Goal: Task Accomplishment & Management: Manage account settings

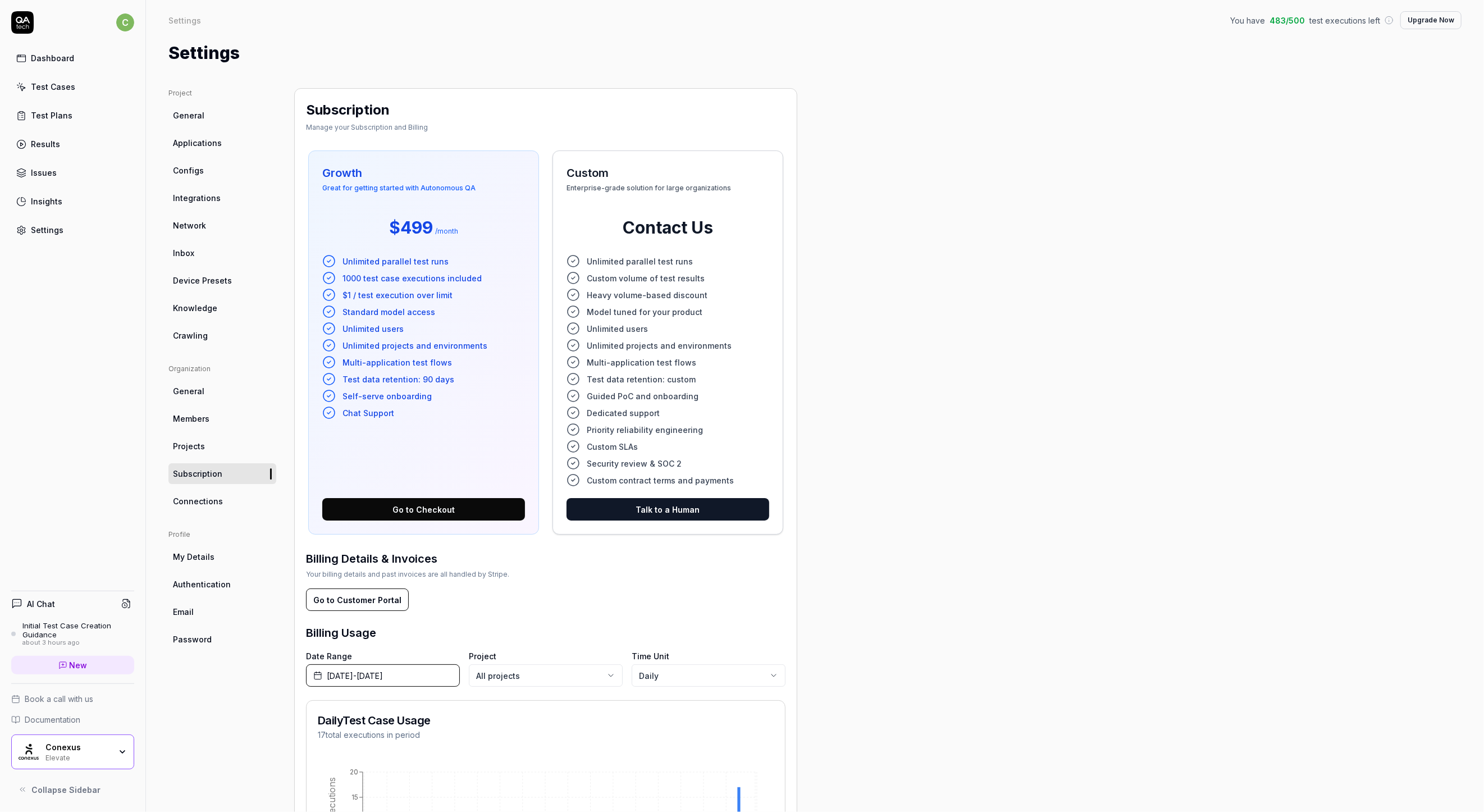
scroll to position [188, 0]
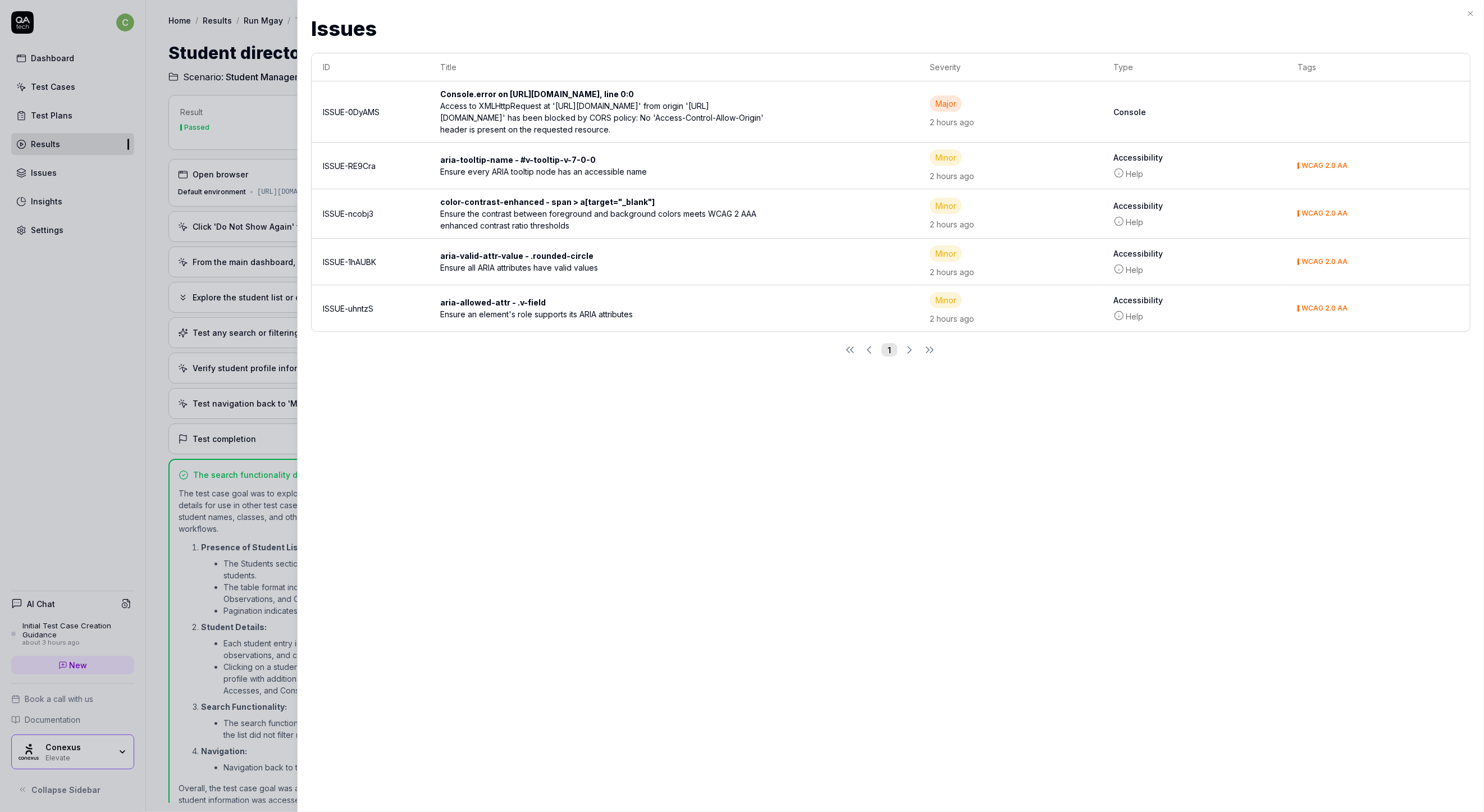
scroll to position [41, 0]
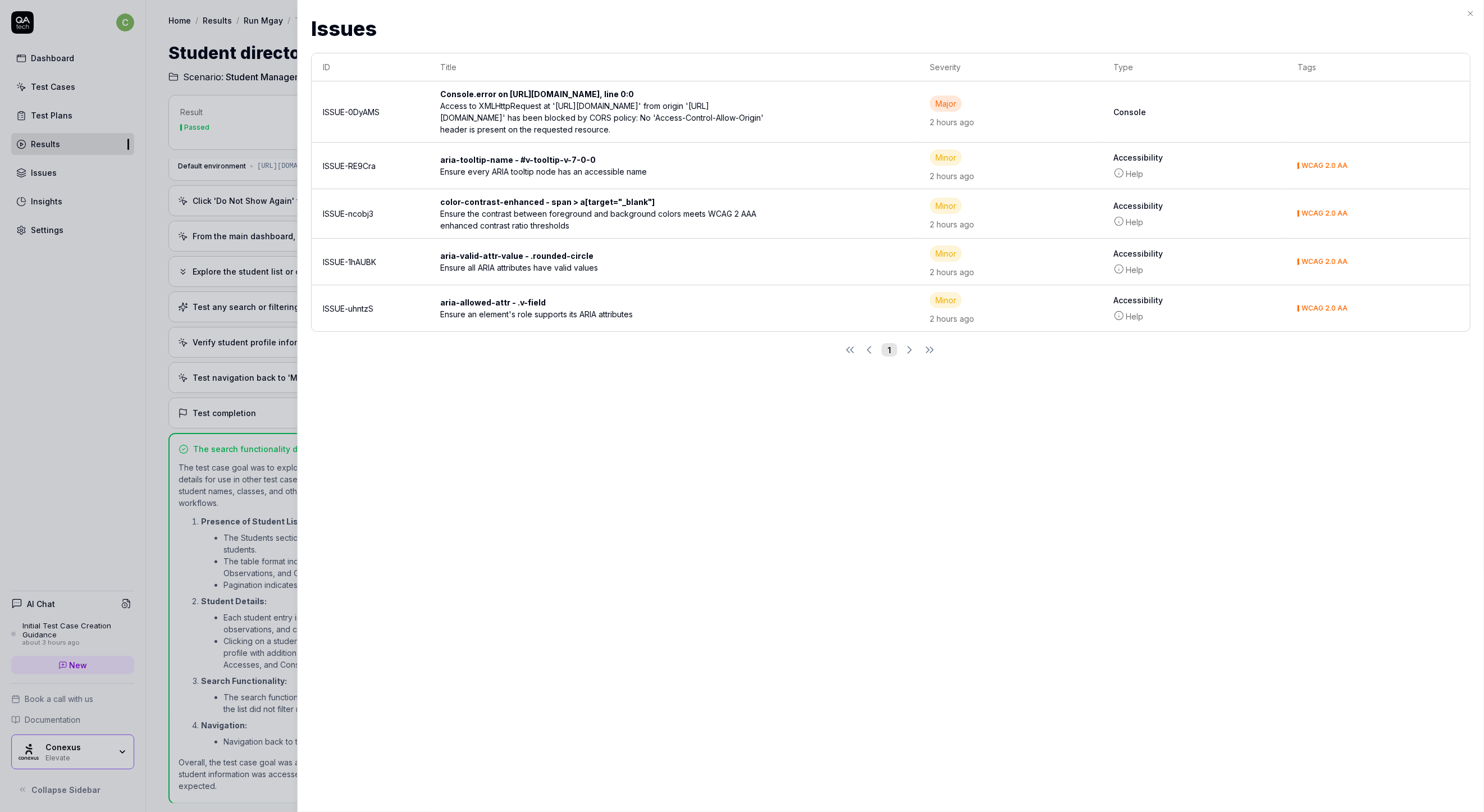
click at [790, 463] on div "Issues Issues ID Title Severity Type Tags ISSUE-0DyAMS Console.error on [URL][D…" at bounding box center [890, 406] width 1187 height 812
click at [565, 305] on td "aria-allowed-attr - .v-field Ensure an element's role supports its ARIA attribu…" at bounding box center [674, 309] width 490 height 46
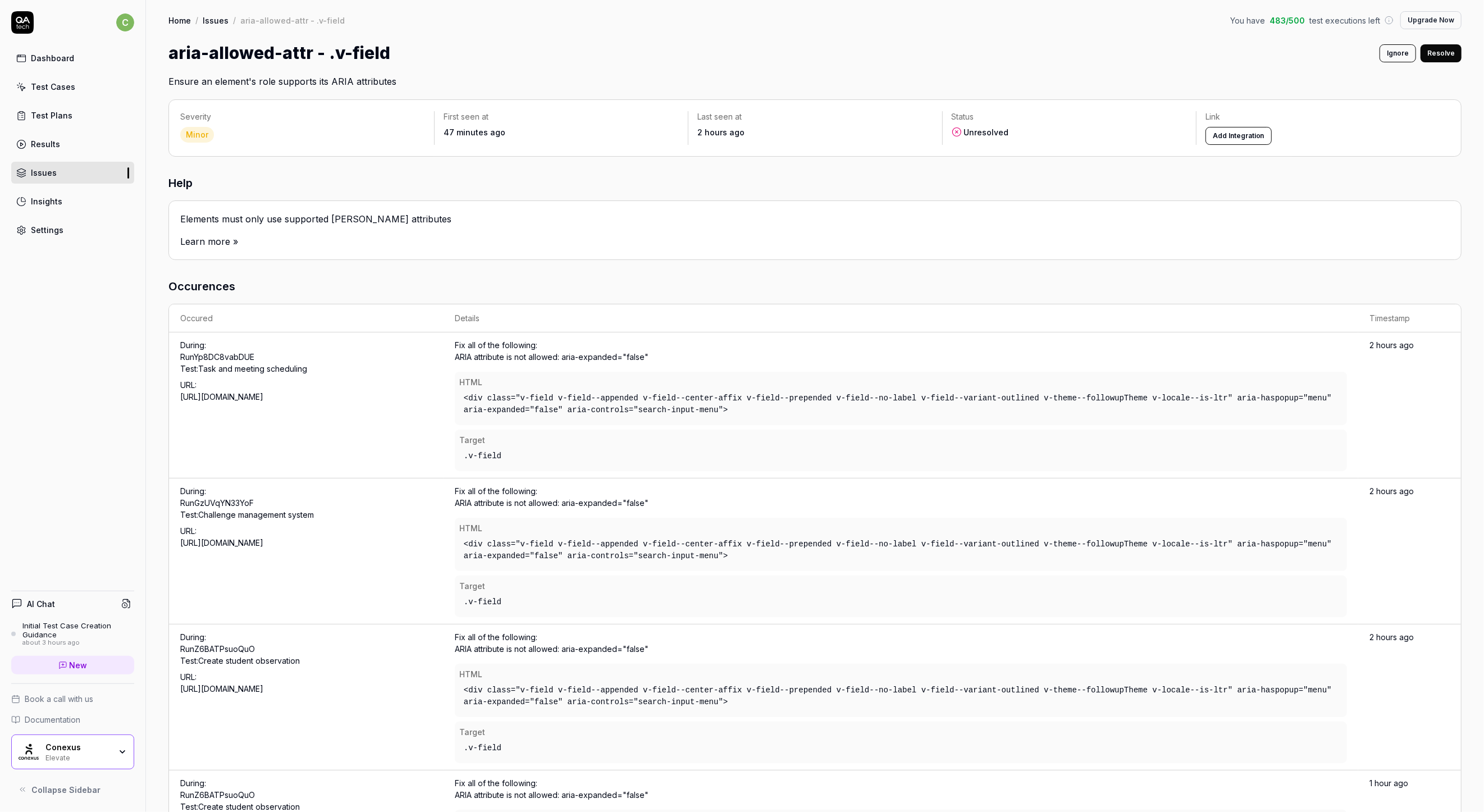
click at [225, 238] on link "Learn more »" at bounding box center [209, 242] width 58 height 11
click at [488, 355] on div "Fix all of the following: ARIA attribute is not allowed: aria-expanded="false" …" at bounding box center [901, 405] width 893 height 132
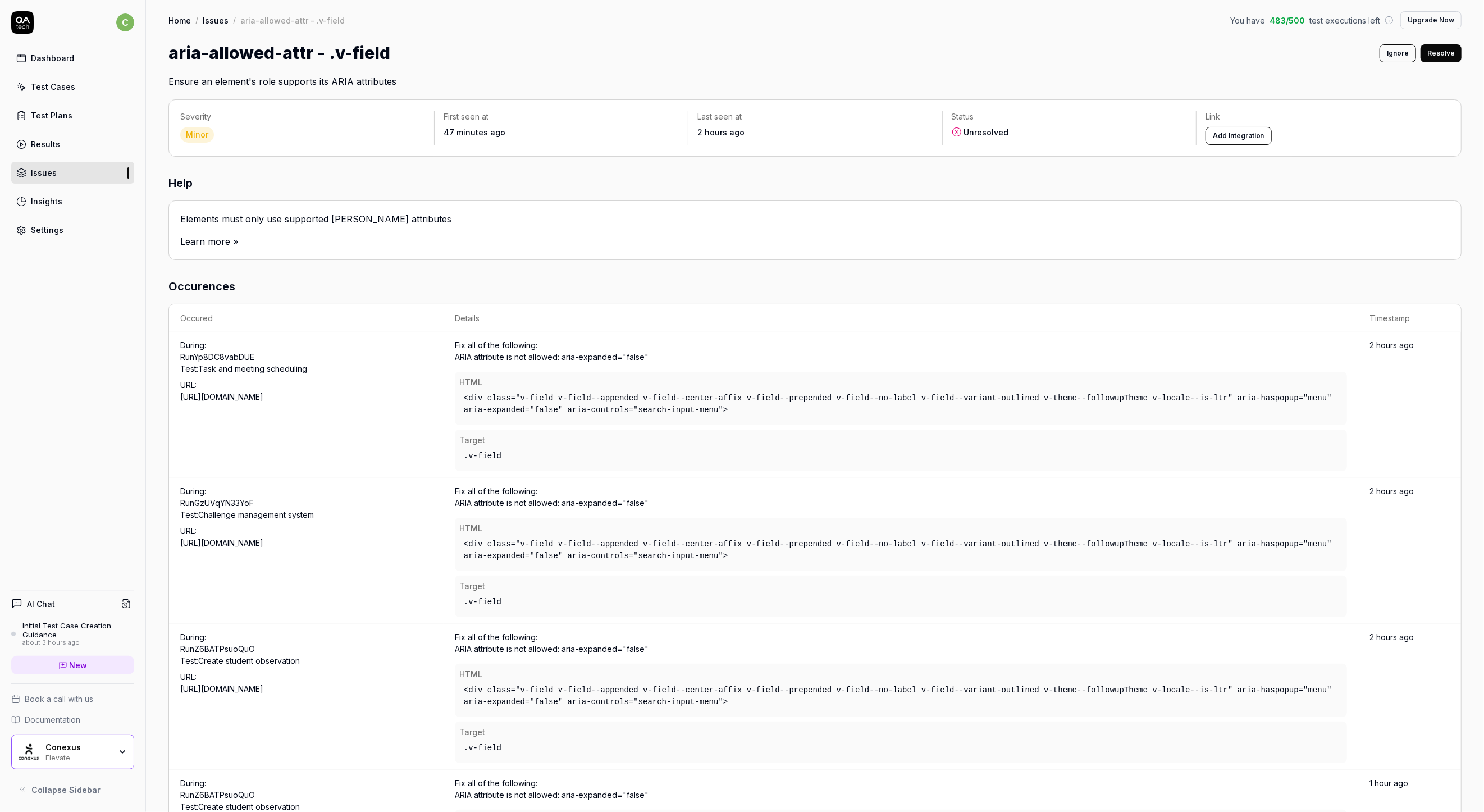
drag, startPoint x: 559, startPoint y: 503, endPoint x: 644, endPoint y: 498, distance: 85.1
click at [644, 498] on div "Fix all of the following: ARIA attribute is not allowed: aria-expanded="false" …" at bounding box center [901, 551] width 893 height 132
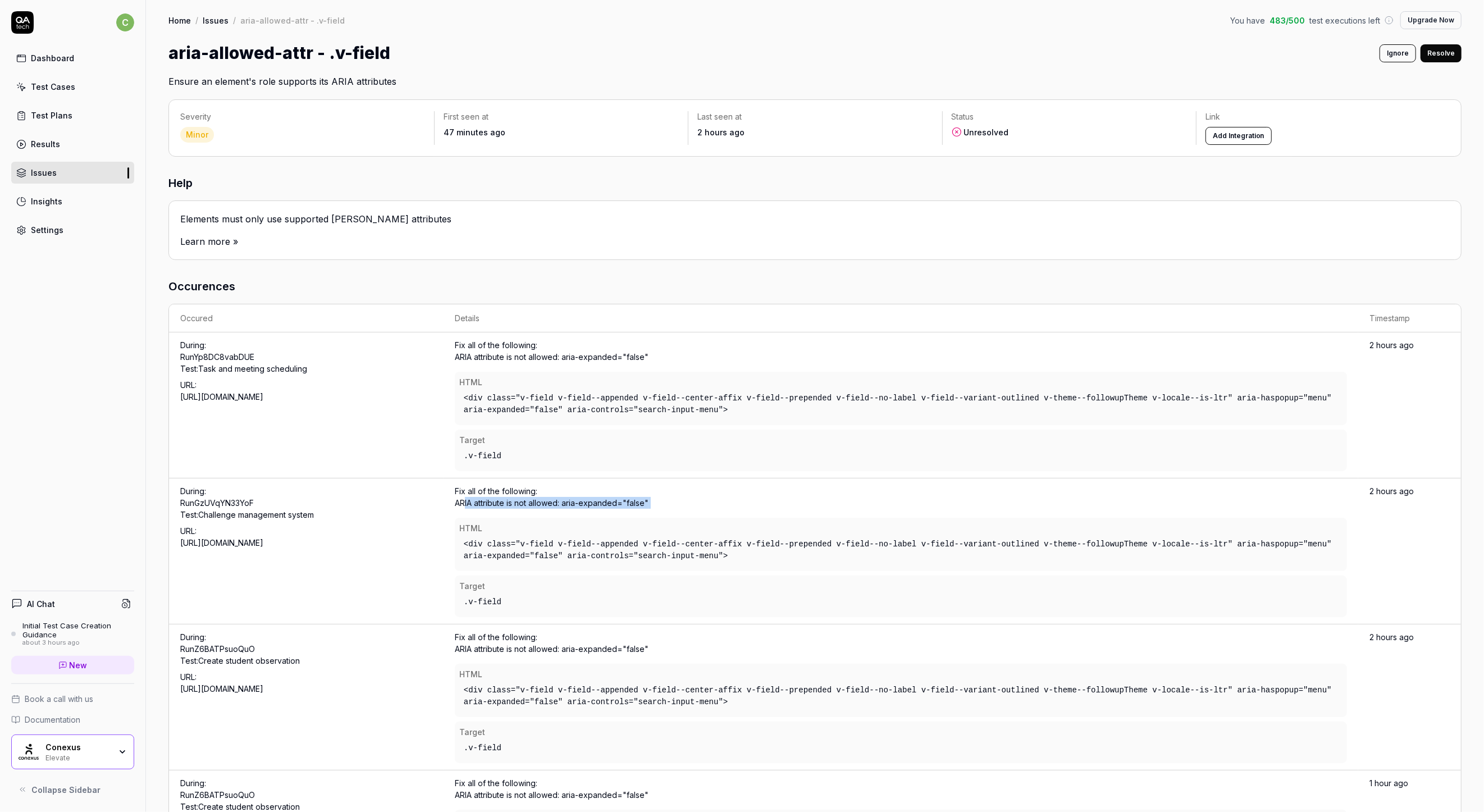
copy div "ARIA attribute is not allowed: aria-expanded="false""
click at [692, 543] on div "<div class="v-field v-field--appended v-field--center-affix v-field--prepended …" at bounding box center [900, 550] width 884 height 33
click at [220, 20] on link "Issues" at bounding box center [216, 20] width 25 height 11
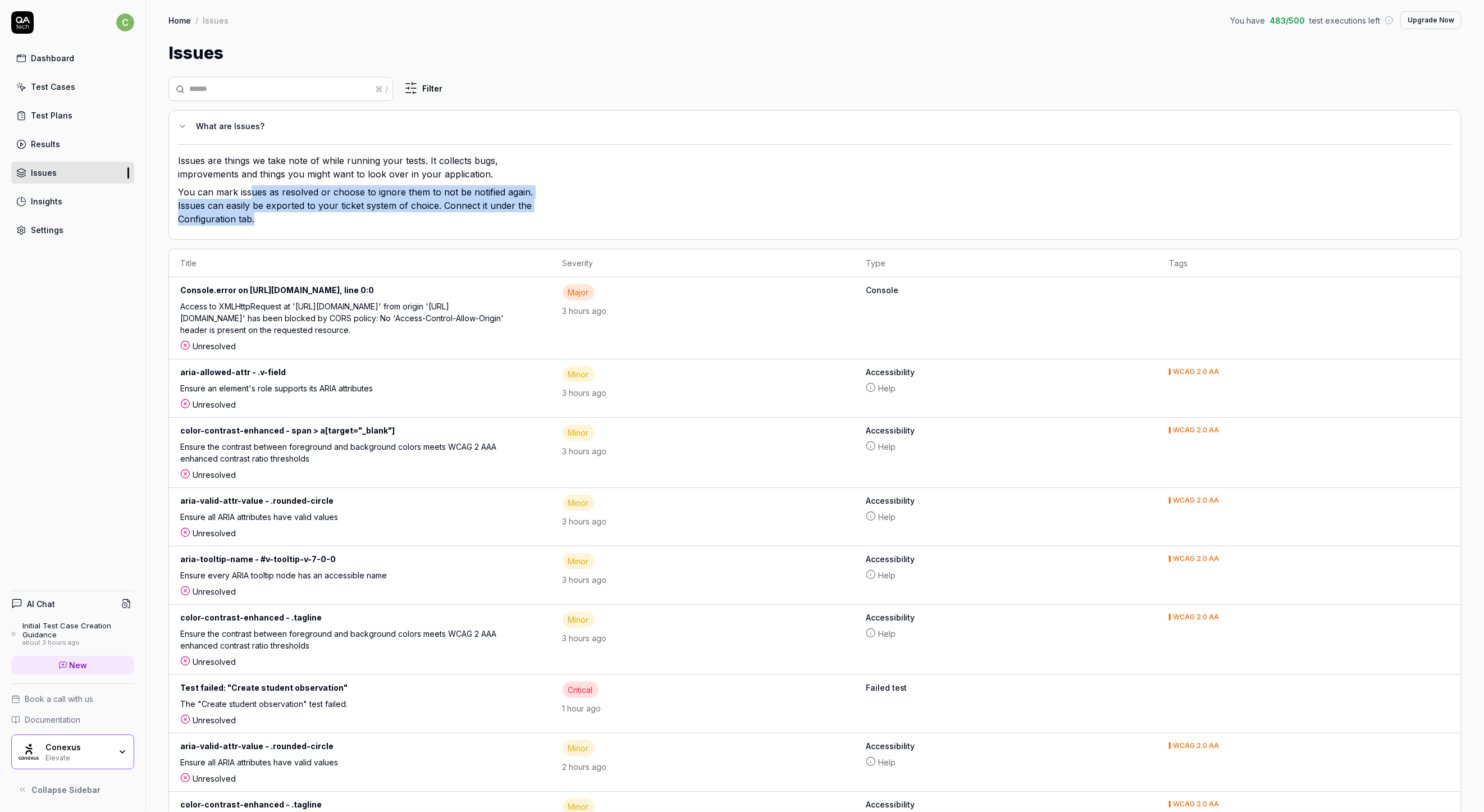
drag, startPoint x: 259, startPoint y: 216, endPoint x: 253, endPoint y: 194, distance: 22.8
click at [253, 194] on p "You can mark issues as resolved or choose to ignore them to not be notified aga…" at bounding box center [360, 208] width 365 height 45
click at [235, 215] on p "You can mark issues as resolved or choose to ignore them to not be notified aga…" at bounding box center [360, 208] width 365 height 45
drag, startPoint x: 291, startPoint y: 215, endPoint x: 221, endPoint y: 190, distance: 74.3
click at [221, 190] on p "You can mark issues as resolved or choose to ignore them to not be notified aga…" at bounding box center [360, 208] width 365 height 45
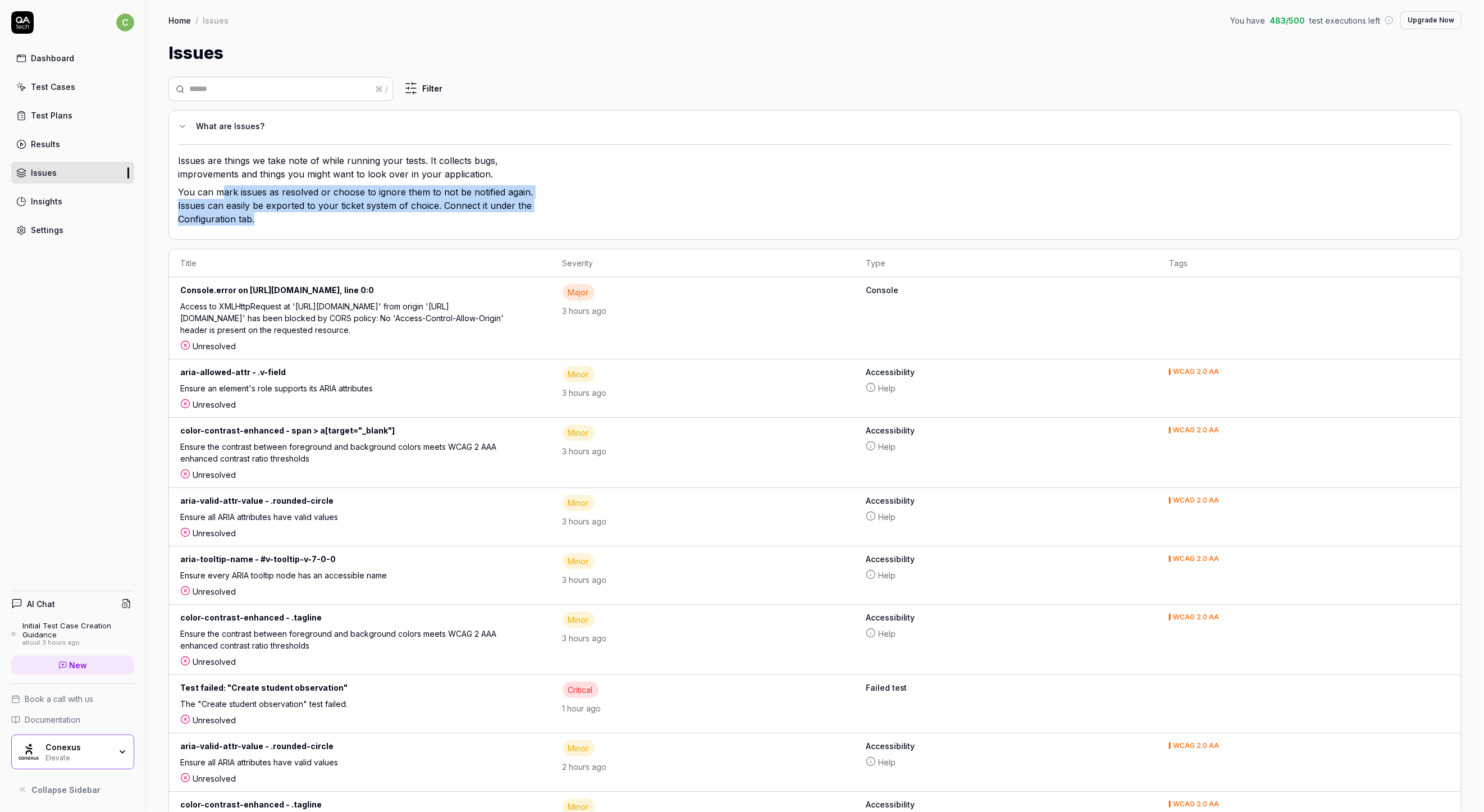
click at [221, 190] on p "You can mark issues as resolved or choose to ignore them to not be notified aga…" at bounding box center [360, 208] width 365 height 45
click at [221, 189] on p "You can mark issues as resolved or choose to ignore them to not be notified aga…" at bounding box center [360, 208] width 365 height 45
click at [240, 281] on td "Console.error on [URL][DOMAIN_NAME], line 0:0 Access to XMLHttpRequest at '[URL…" at bounding box center [360, 318] width 383 height 82
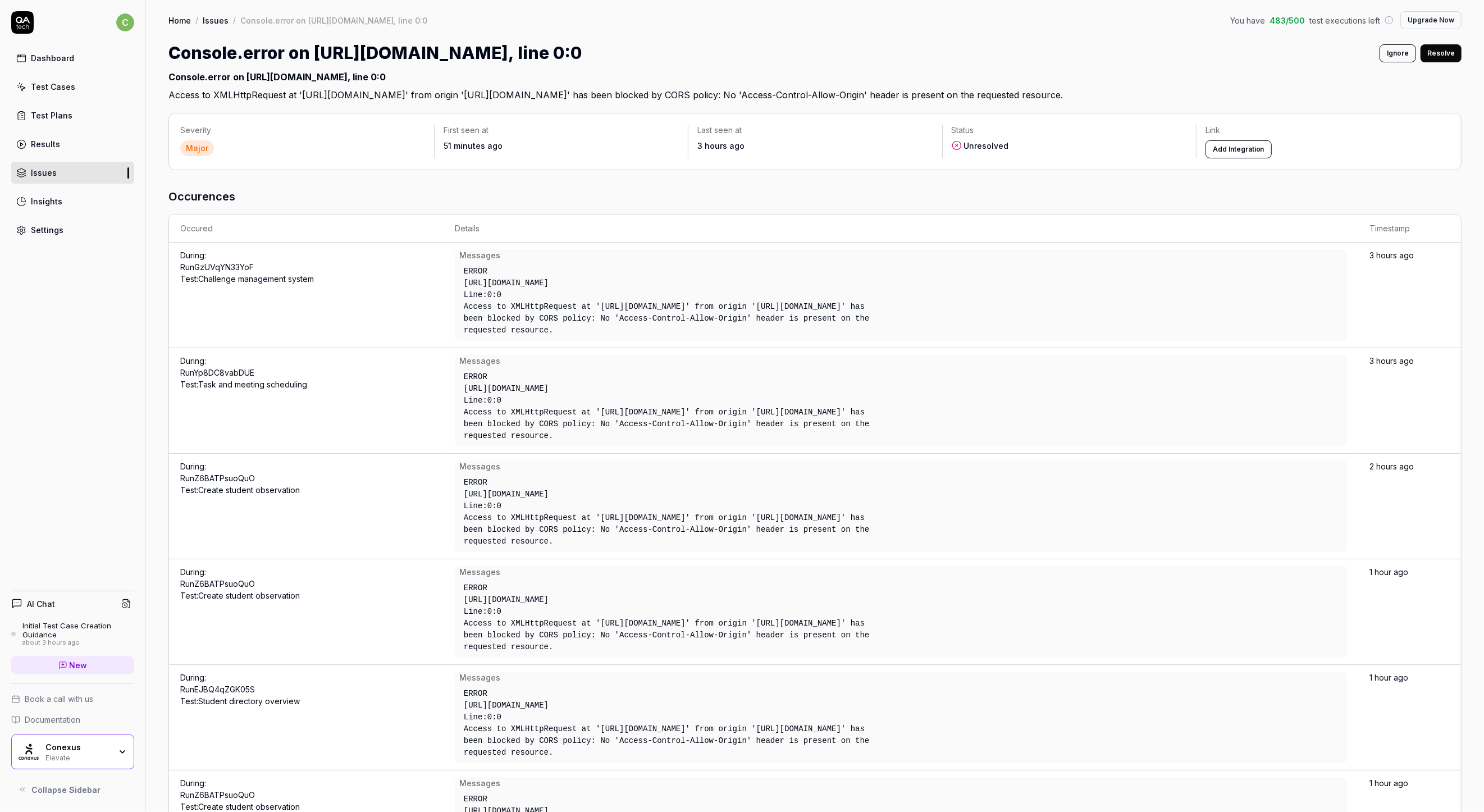
click at [1388, 56] on button "Ignore" at bounding box center [1398, 53] width 37 height 18
click at [214, 15] on link "Issues" at bounding box center [216, 20] width 25 height 11
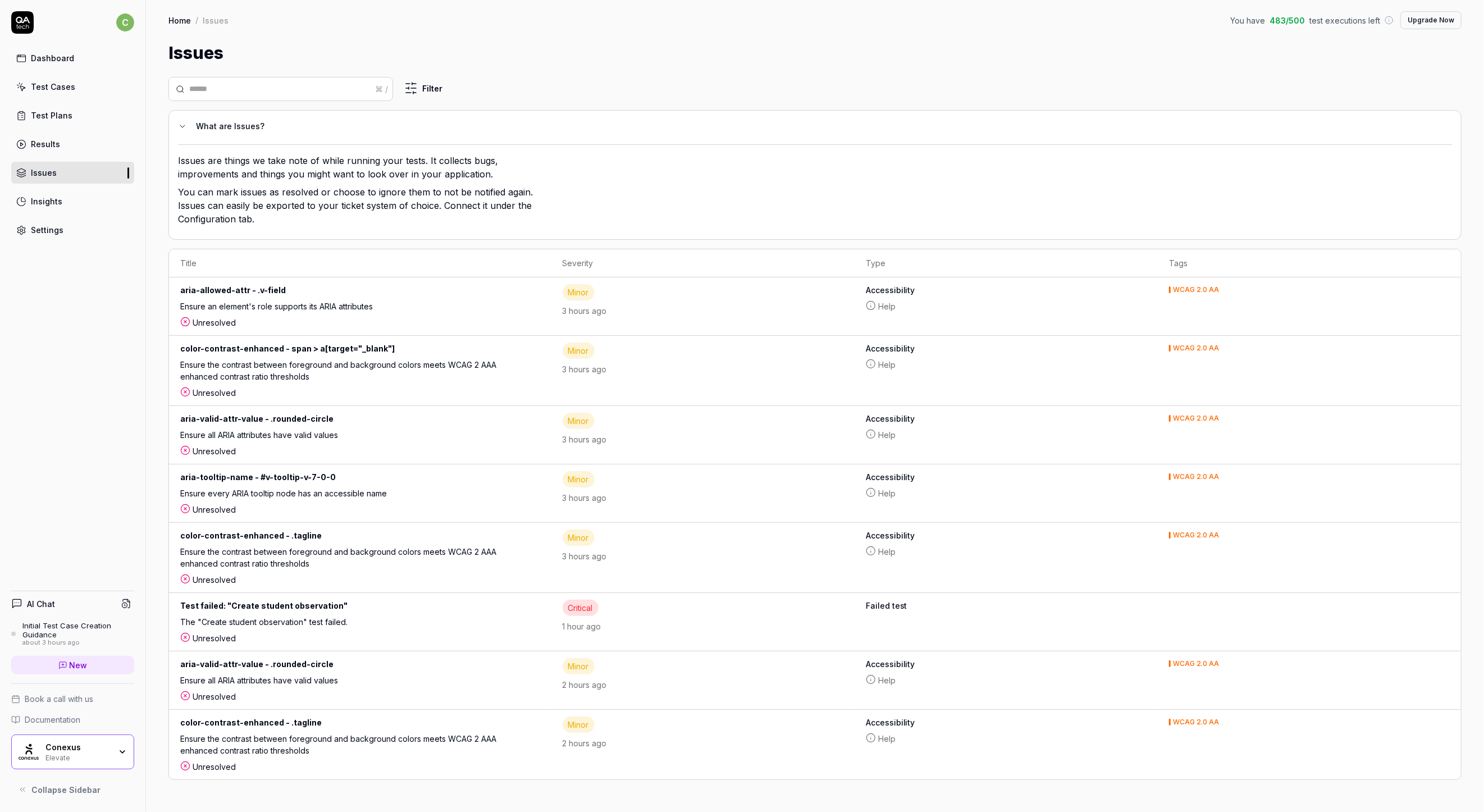
click at [433, 622] on div "The "Create student observation" test failed." at bounding box center [344, 624] width 328 height 16
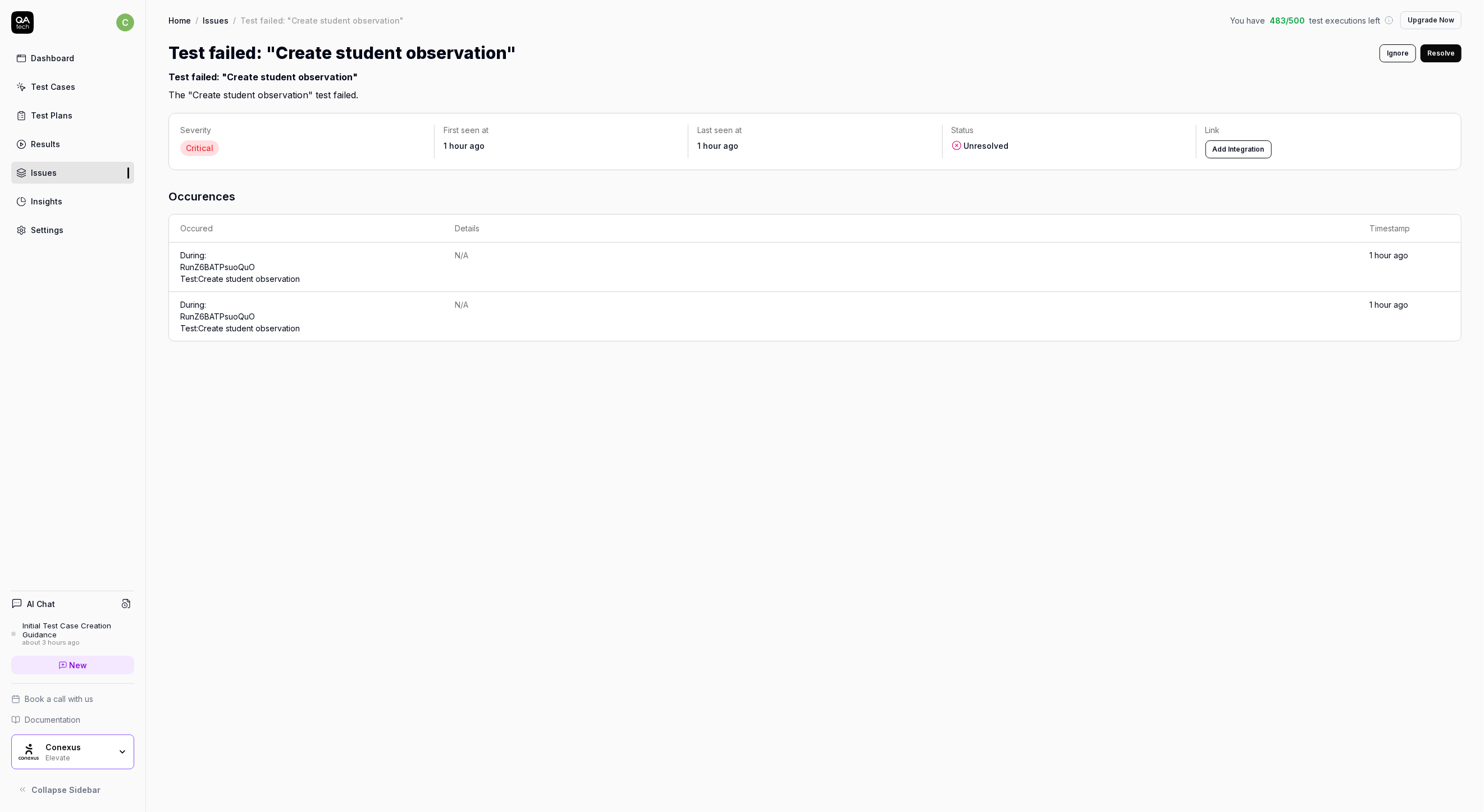
click at [1437, 53] on button "Resolve" at bounding box center [1441, 53] width 41 height 18
click at [220, 17] on link "Issues" at bounding box center [216, 20] width 25 height 11
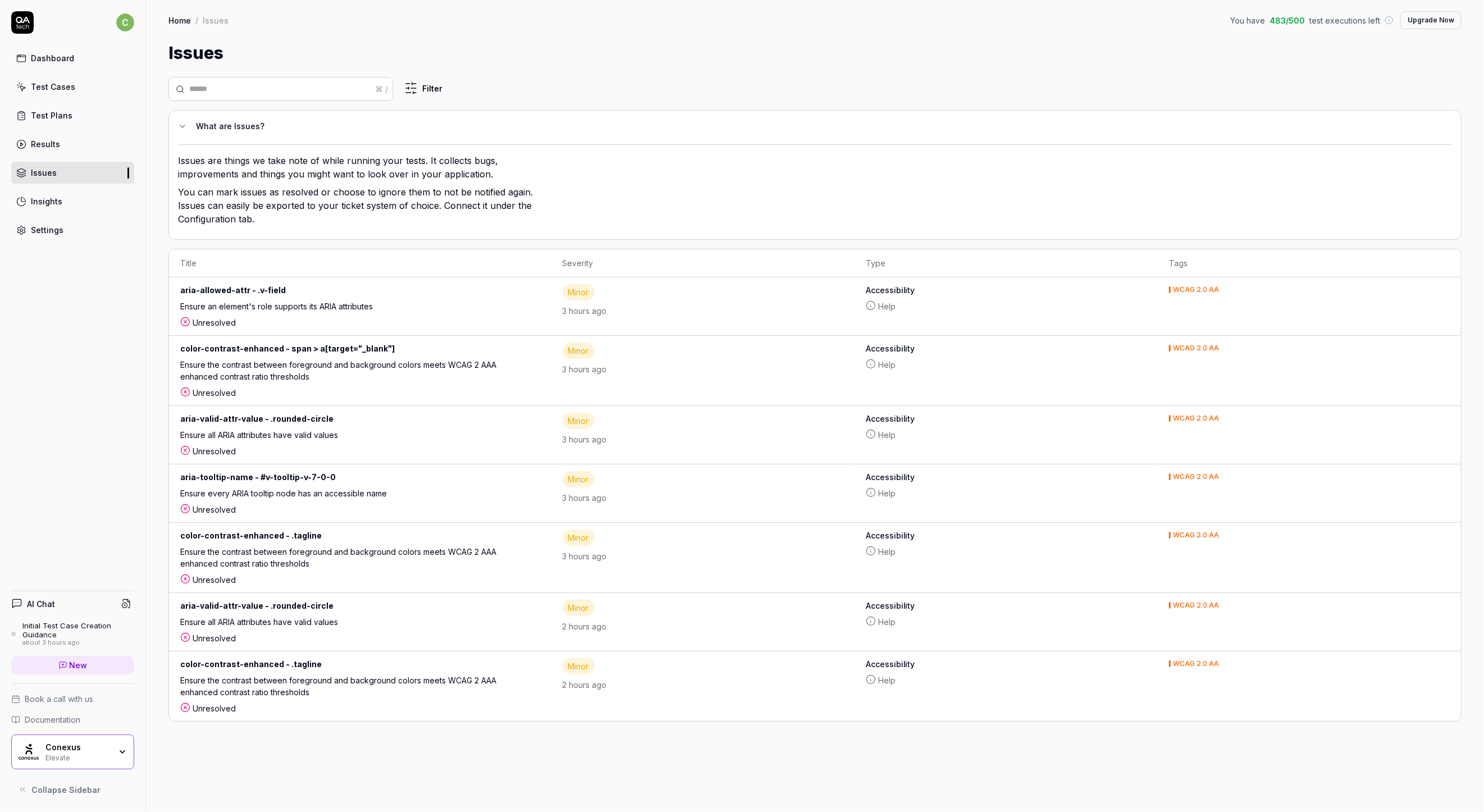
click at [343, 694] on div "Ensure the contrast between foreground and background colors meets WCAG 2 AAA e…" at bounding box center [344, 688] width 328 height 28
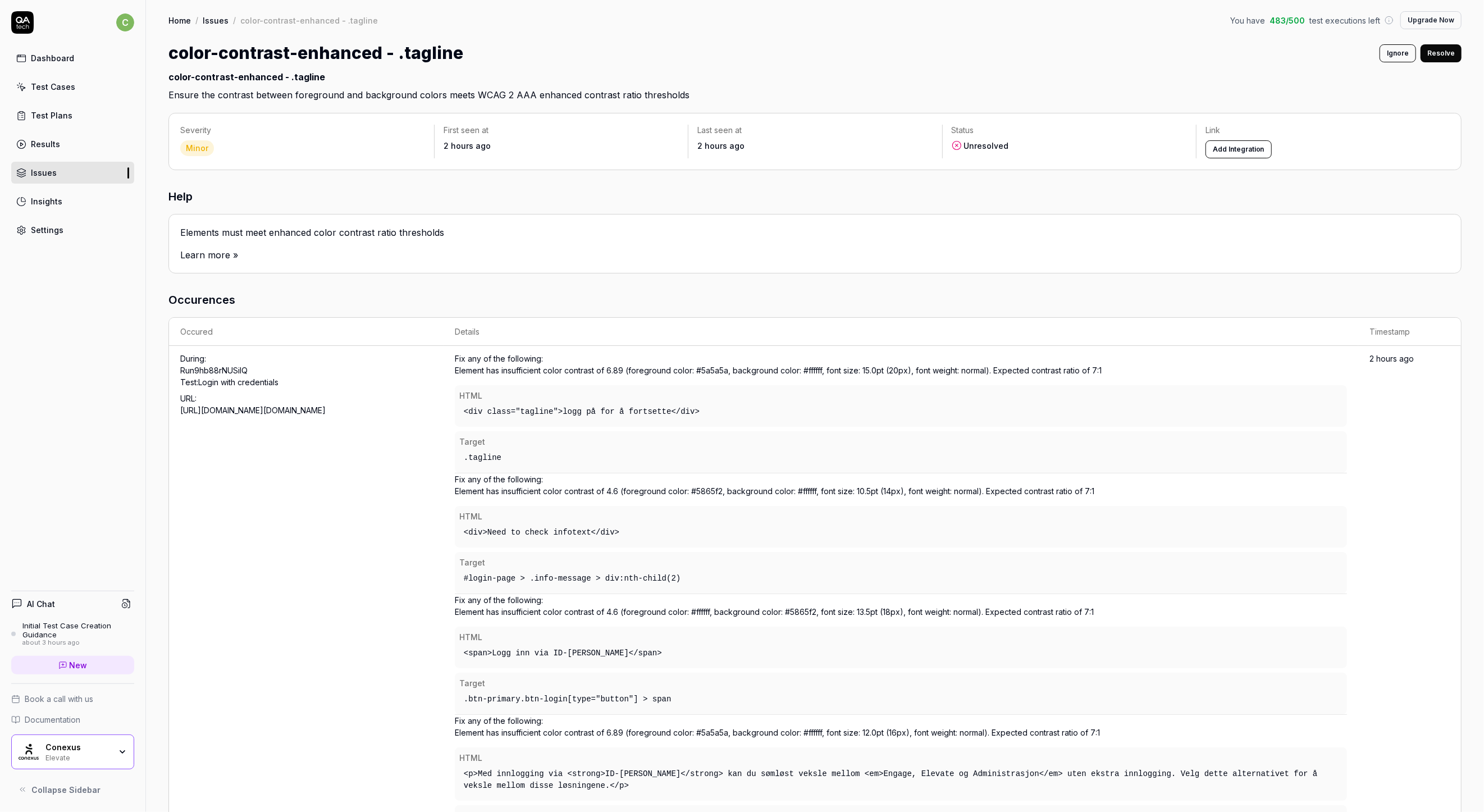
click at [211, 20] on link "Issues" at bounding box center [216, 20] width 25 height 11
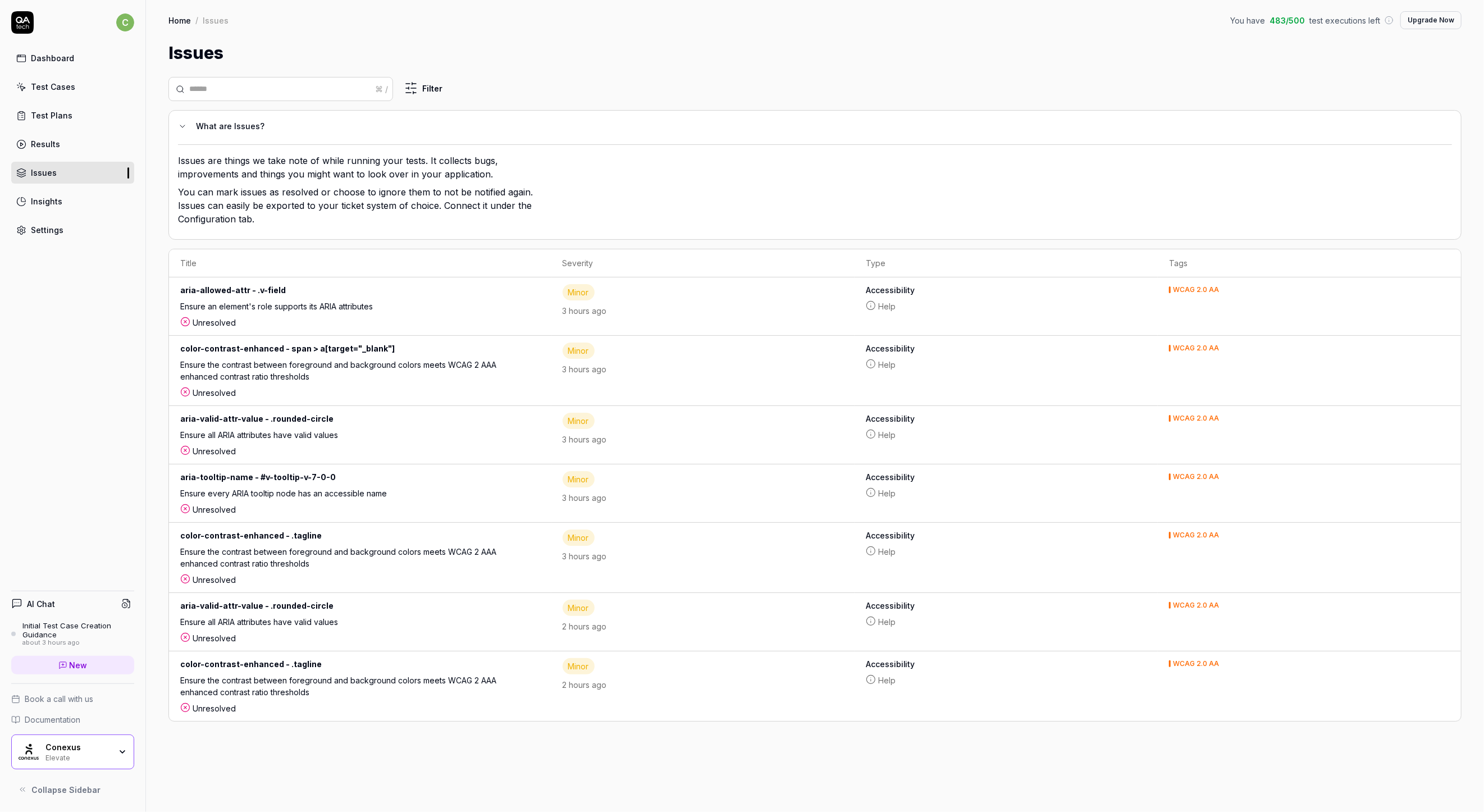
click at [56, 142] on div "Results" at bounding box center [45, 144] width 29 height 12
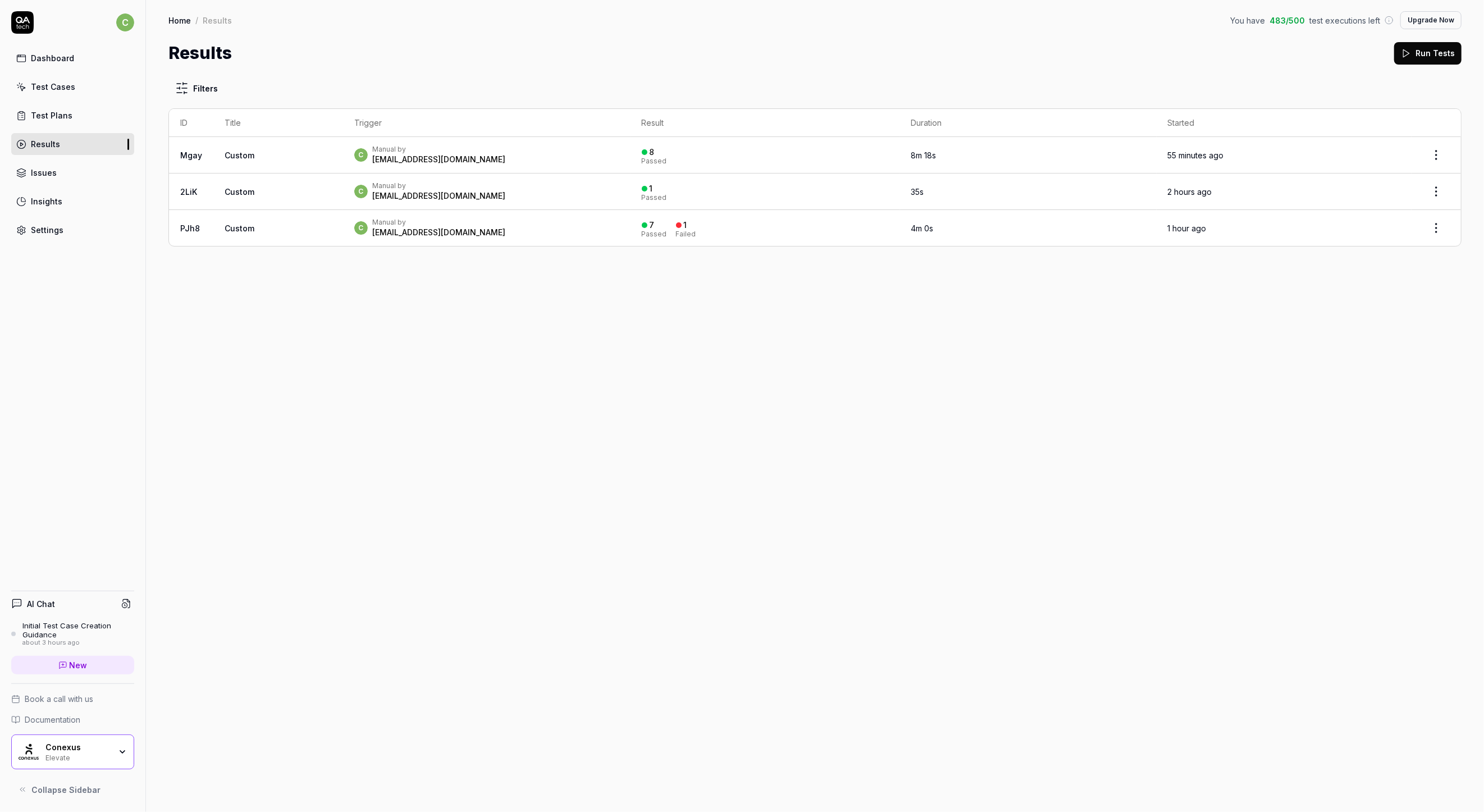
click at [56, 192] on link "Insights" at bounding box center [72, 201] width 123 height 22
